Goal: Task Accomplishment & Management: Use online tool/utility

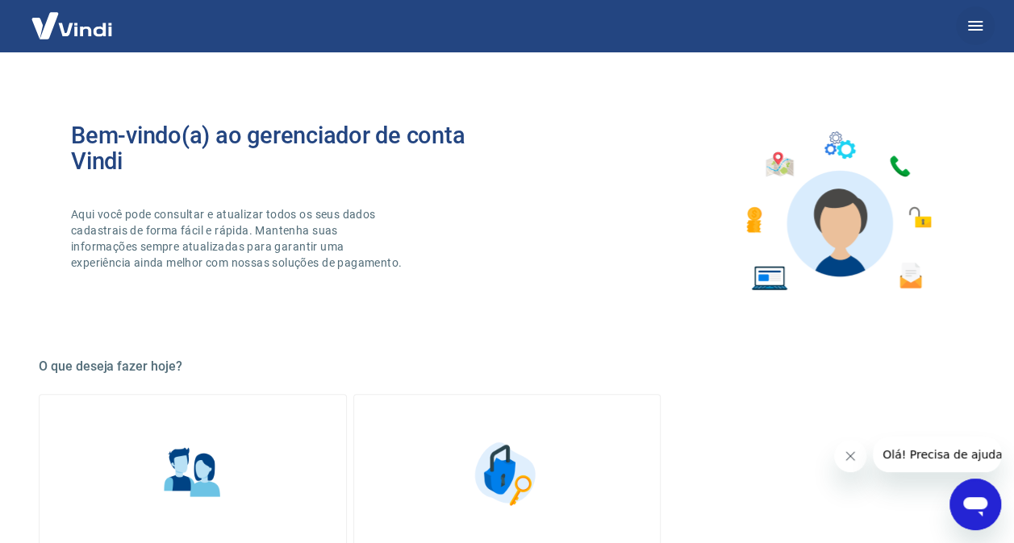
click at [985, 20] on button "button" at bounding box center [975, 25] width 39 height 39
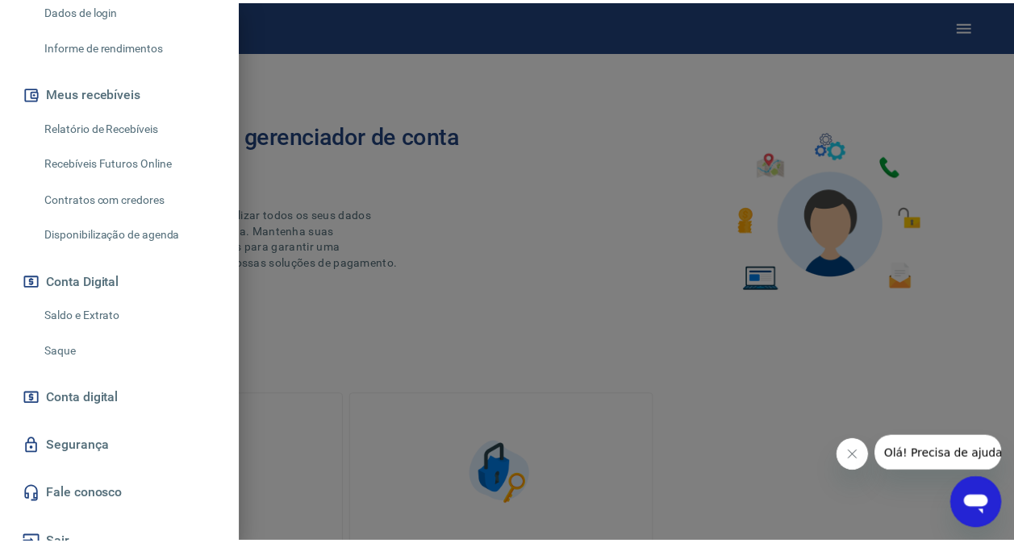
scroll to position [311, 0]
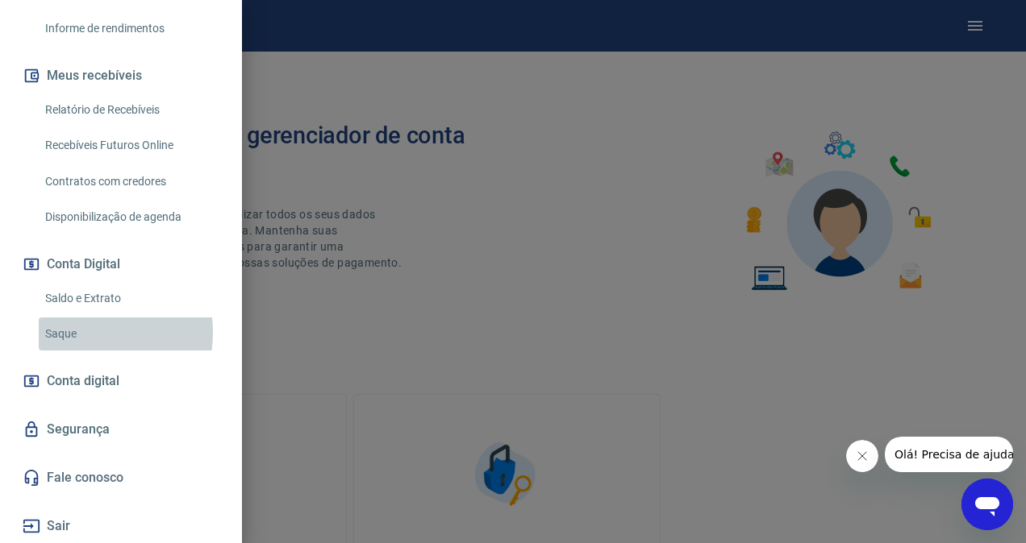
click at [87, 333] on link "Saque" at bounding box center [131, 334] width 184 height 33
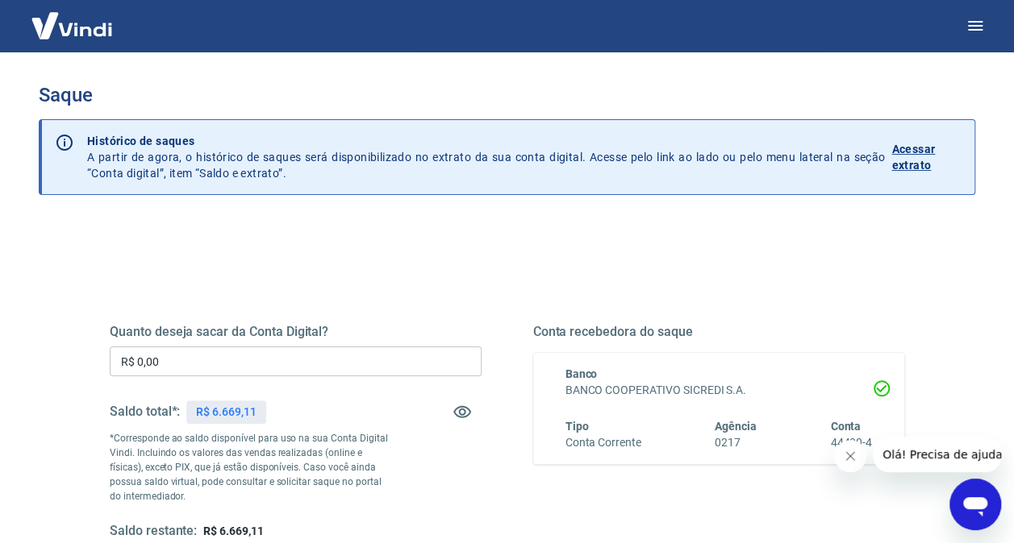
click at [281, 366] on input "R$ 0,00" at bounding box center [296, 362] width 372 height 30
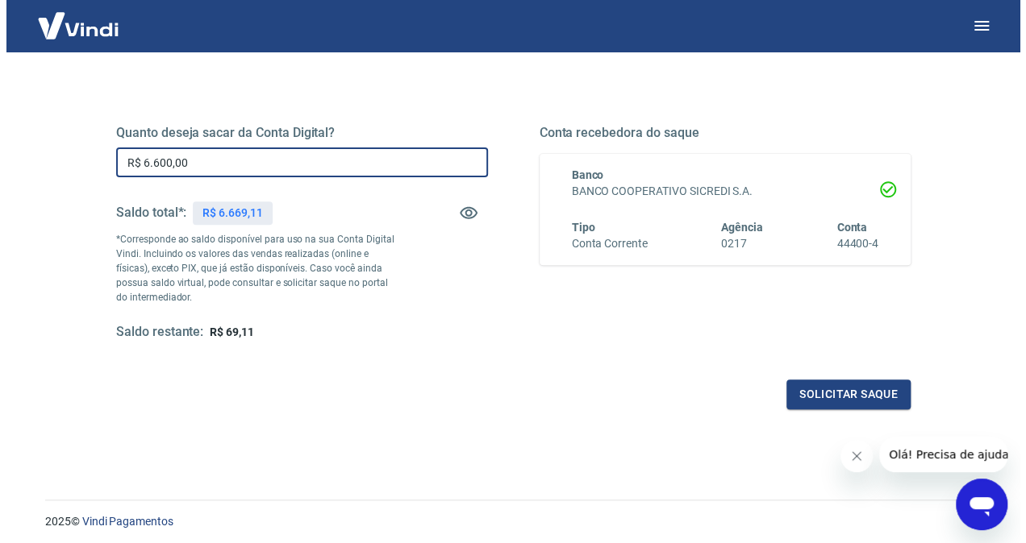
scroll to position [204, 0]
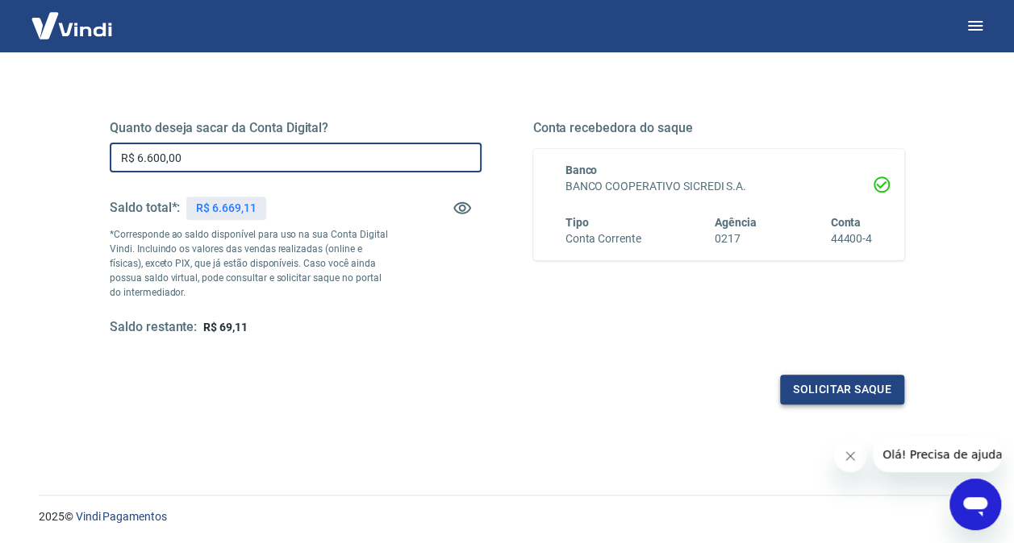
type input "R$ 6.600,00"
click at [827, 387] on button "Solicitar saque" at bounding box center [842, 390] width 124 height 30
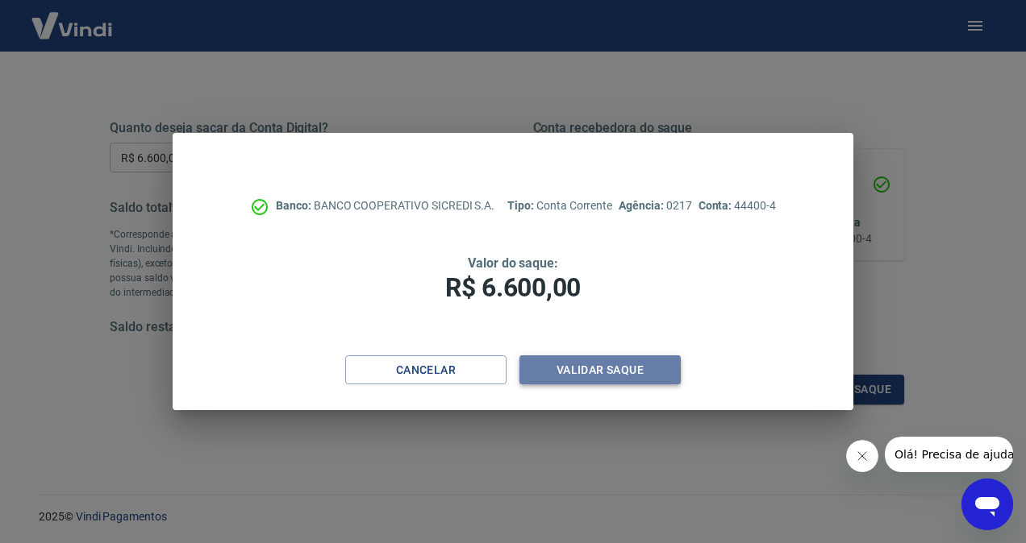
click at [605, 372] on button "Validar saque" at bounding box center [599, 371] width 161 height 30
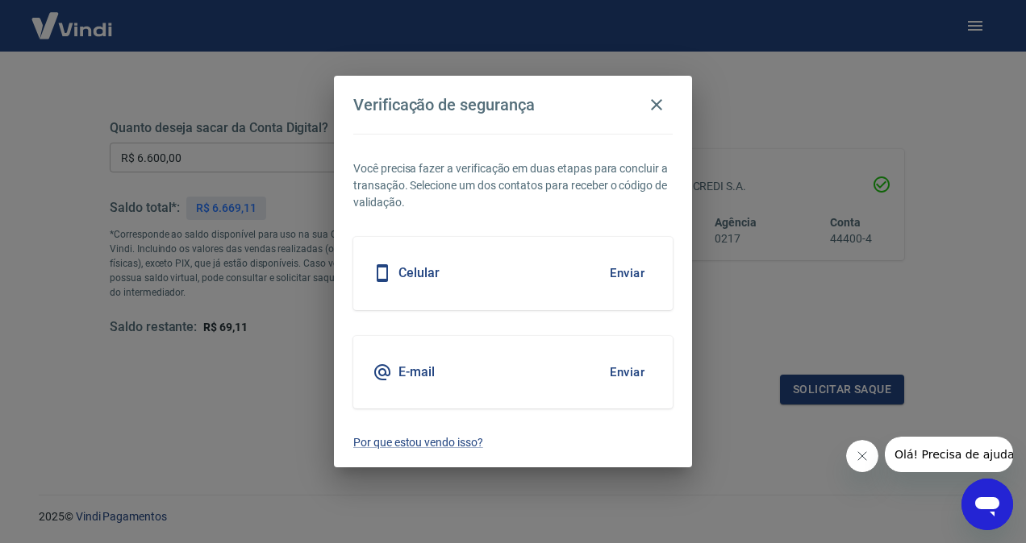
click at [629, 371] on button "Enviar" at bounding box center [627, 373] width 52 height 34
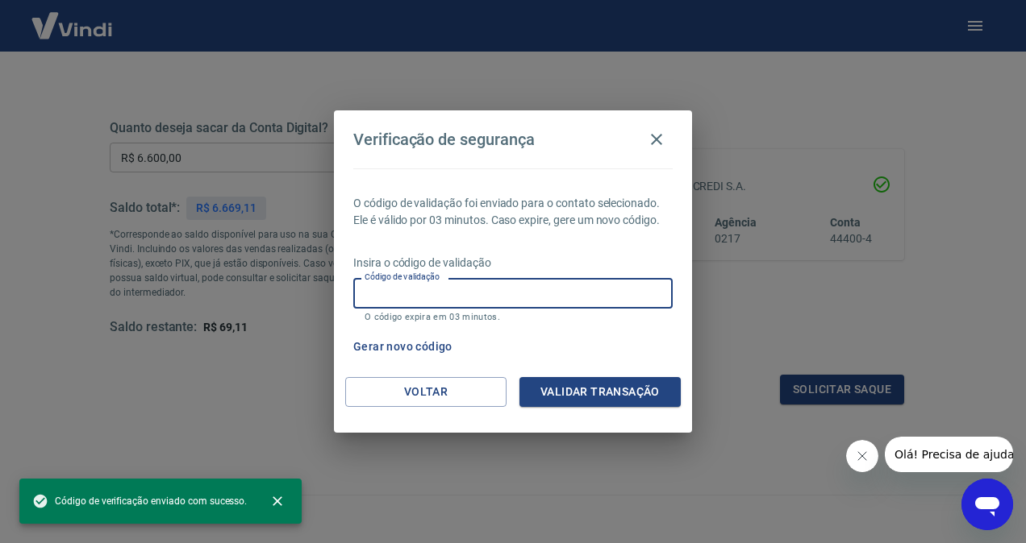
click at [494, 298] on input "Código de validação" at bounding box center [512, 293] width 319 height 30
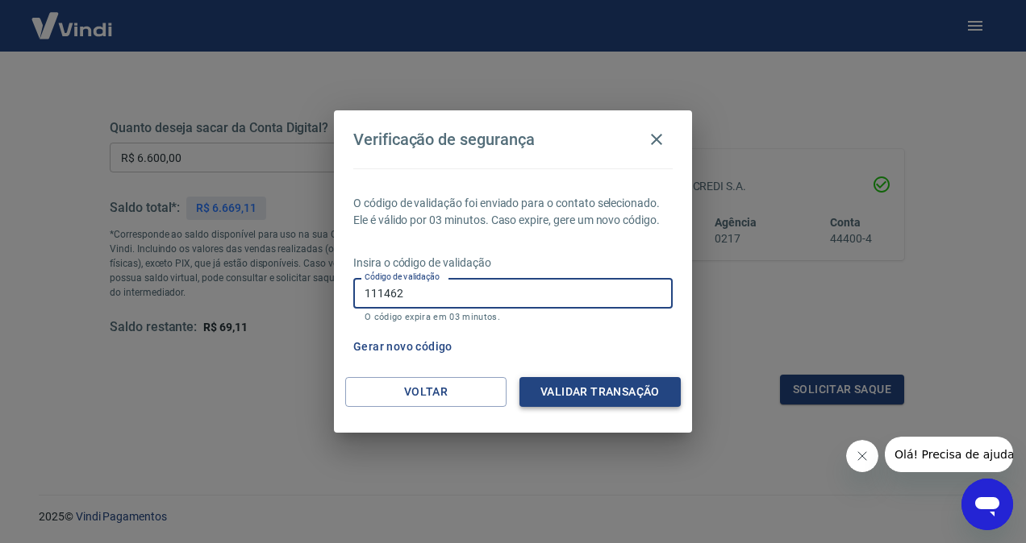
type input "111462"
click at [585, 398] on button "Validar transação" at bounding box center [599, 392] width 161 height 30
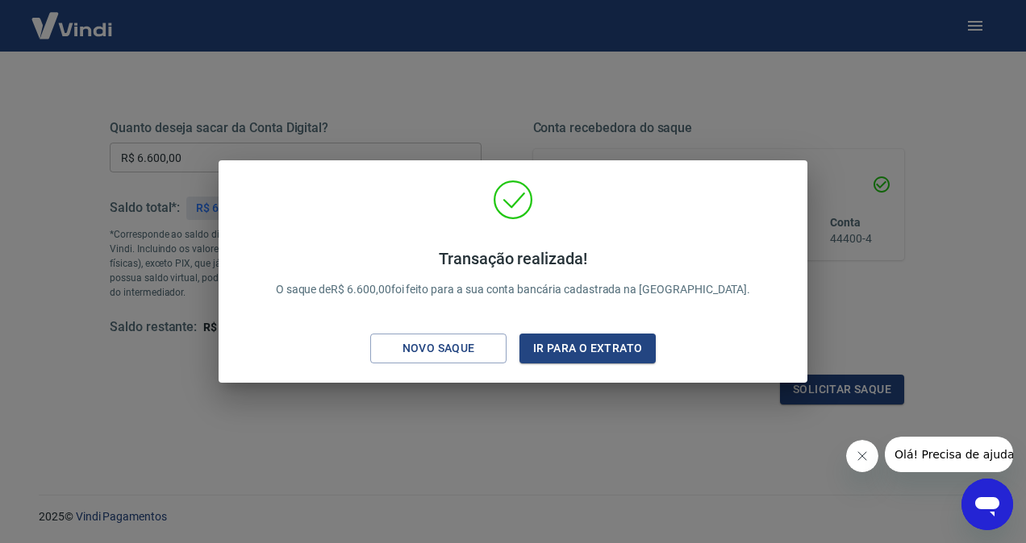
click at [585, 398] on div "Transação realizada! O saque de R$ 6.600,00 foi feito para a sua conta bancária…" at bounding box center [513, 271] width 1026 height 543
